Goal: Task Accomplishment & Management: Use online tool/utility

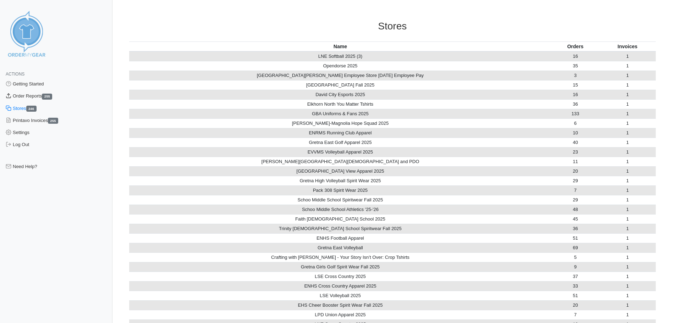
click at [37, 93] on link "Order Reports 255" at bounding box center [56, 96] width 112 height 12
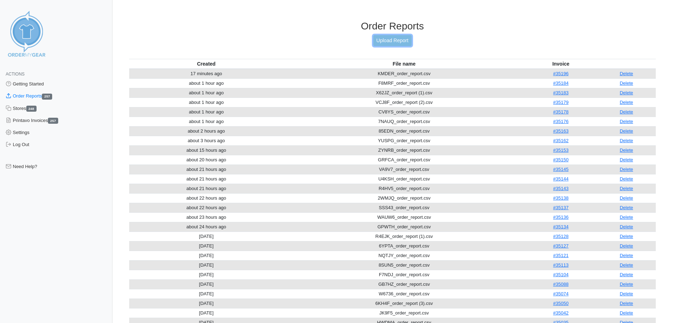
click at [406, 41] on link "Upload Report" at bounding box center [392, 40] width 38 height 11
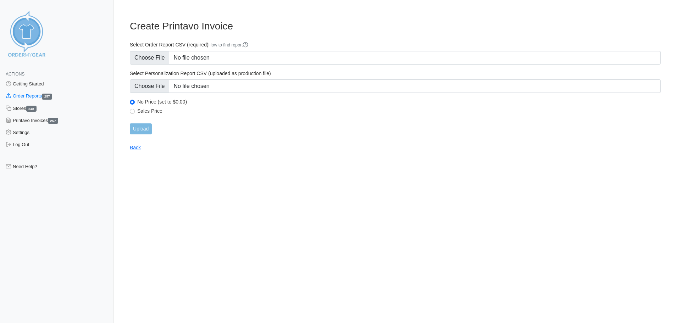
type input "C:\fakepath\S3TUW_order_report.csv"
click at [141, 127] on input "Upload" at bounding box center [141, 128] width 22 height 11
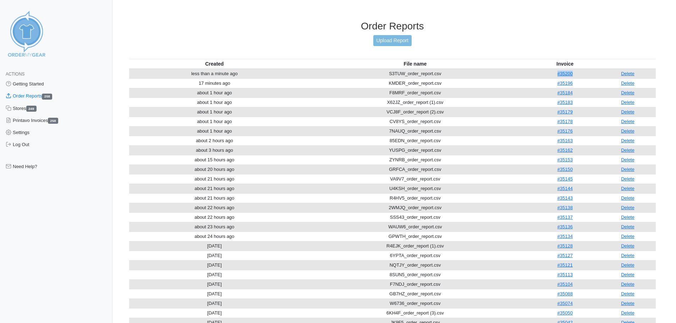
drag, startPoint x: 582, startPoint y: 72, endPoint x: 544, endPoint y: 73, distance: 38.0
click at [544, 73] on td "#35200" at bounding box center [565, 74] width 69 height 10
copy link "#35200"
